Goal: Transaction & Acquisition: Purchase product/service

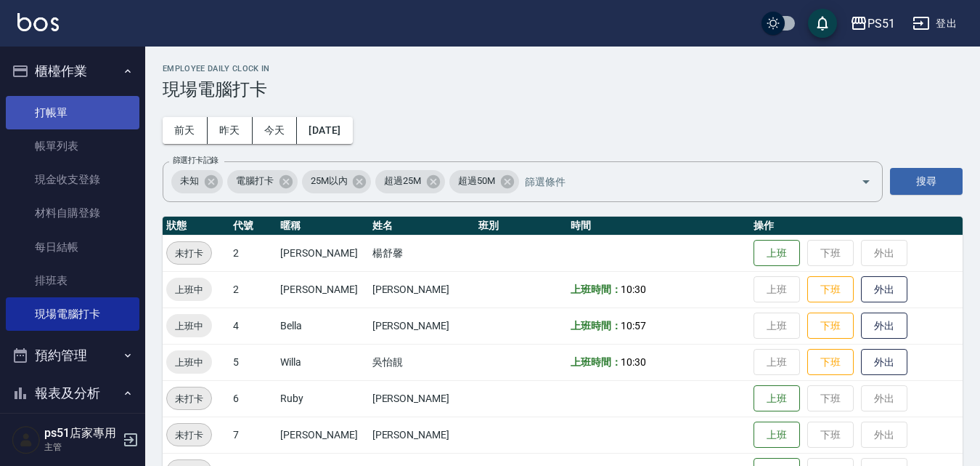
click at [94, 117] on link "打帳單" at bounding box center [73, 112] width 134 height 33
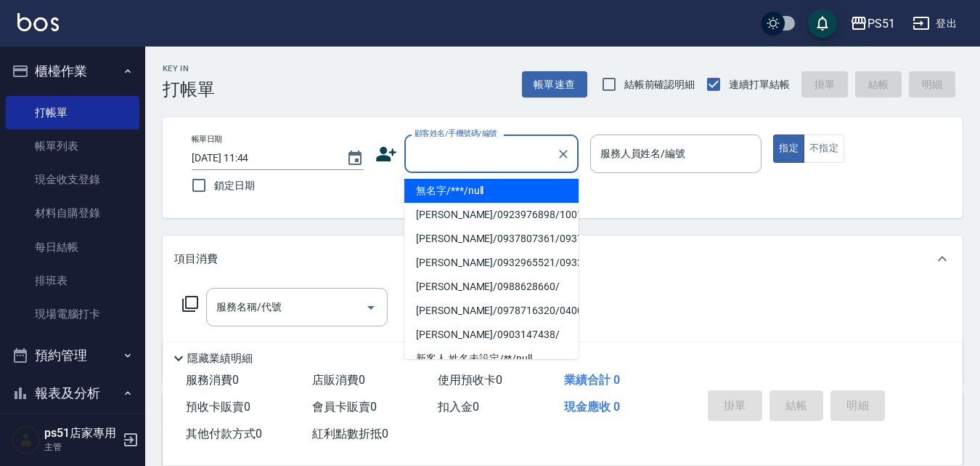
click at [521, 159] on input "顧客姓名/手機號碼/編號" at bounding box center [480, 153] width 139 height 25
click at [520, 188] on li "無名字/***/null" at bounding box center [492, 191] width 174 height 24
type input "無名字/***/null"
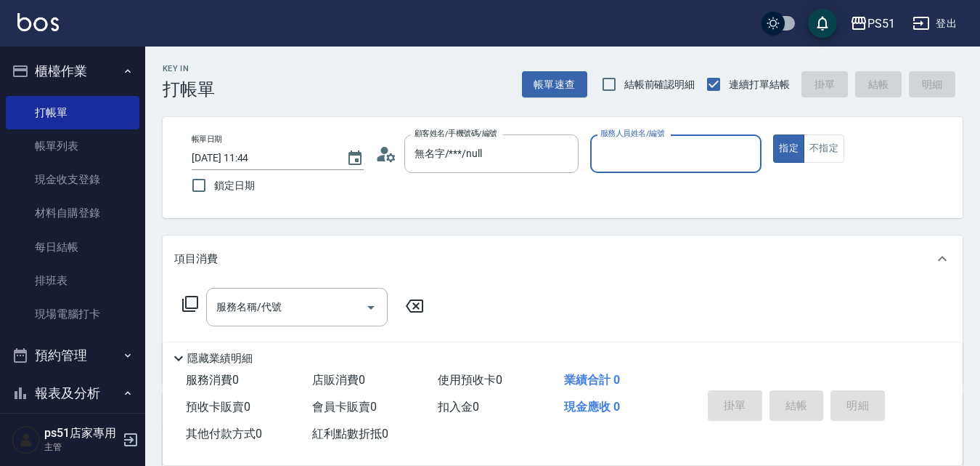
click at [646, 158] on input "服務人員姓名/編號" at bounding box center [676, 153] width 159 height 25
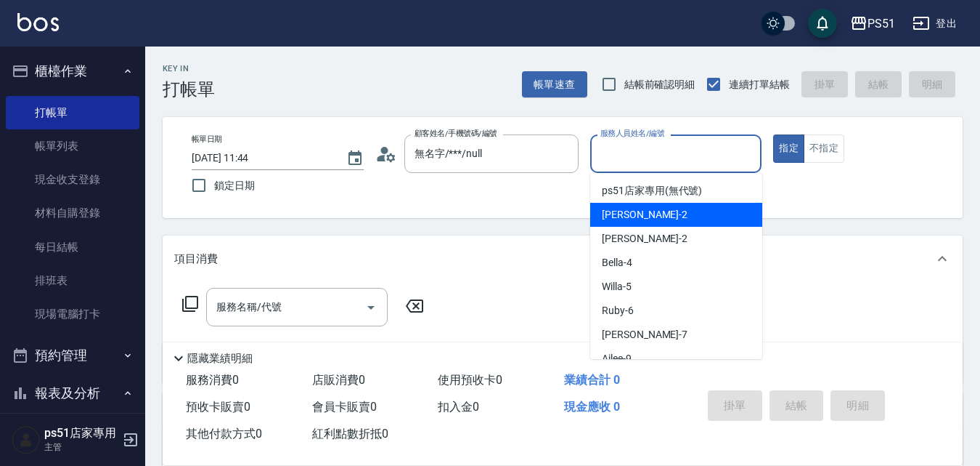
drag, startPoint x: 659, startPoint y: 214, endPoint x: 982, endPoint y: 197, distance: 322.9
click at [663, 215] on div "[PERSON_NAME] -2" at bounding box center [676, 215] width 172 height 24
type input "[PERSON_NAME]-2"
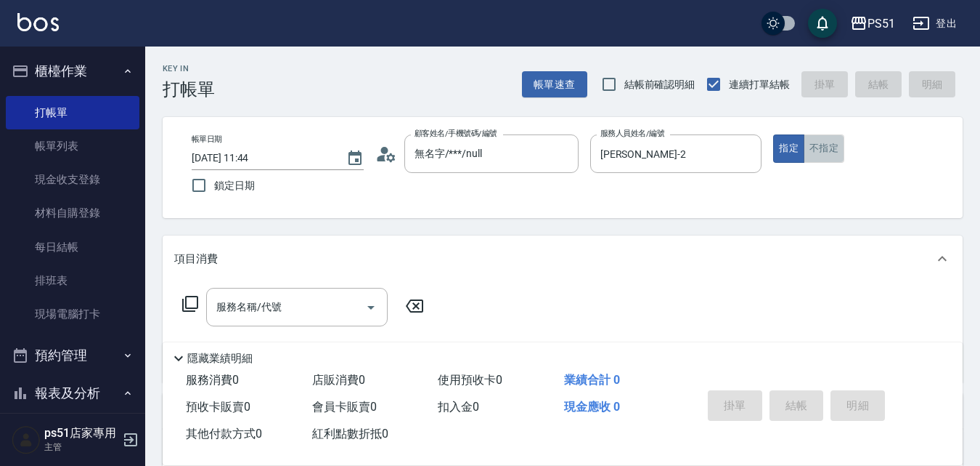
click at [826, 151] on button "不指定" at bounding box center [824, 148] width 41 height 28
click at [291, 311] on input "服務名稱/代號" at bounding box center [286, 306] width 147 height 25
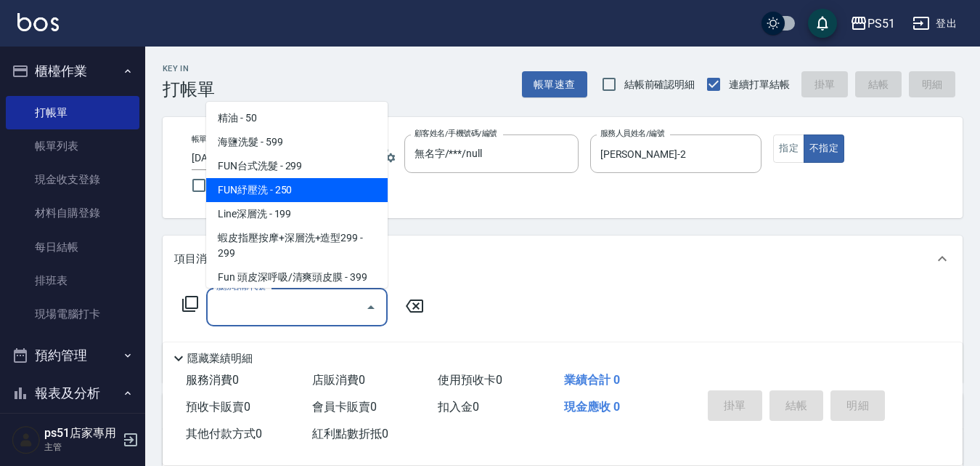
scroll to position [339, 0]
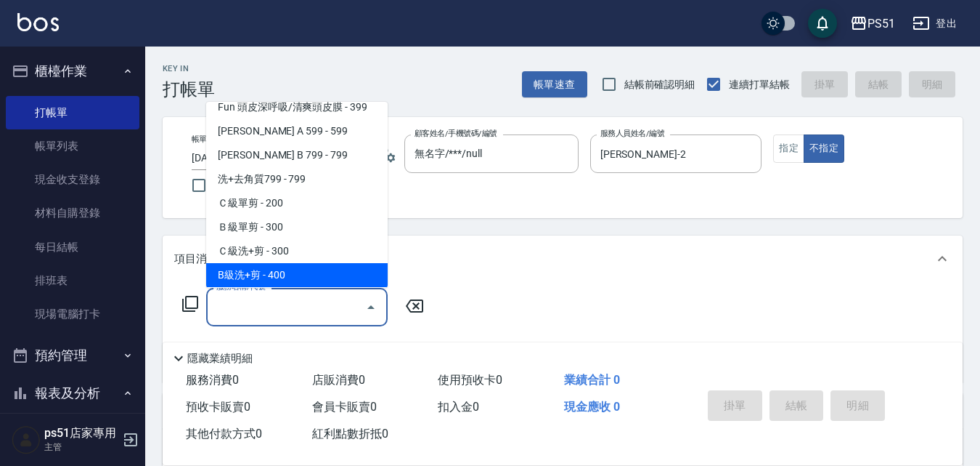
click at [296, 275] on span "B級洗+剪 - 400" at bounding box center [297, 275] width 182 height 24
type input "B級洗+剪(204)"
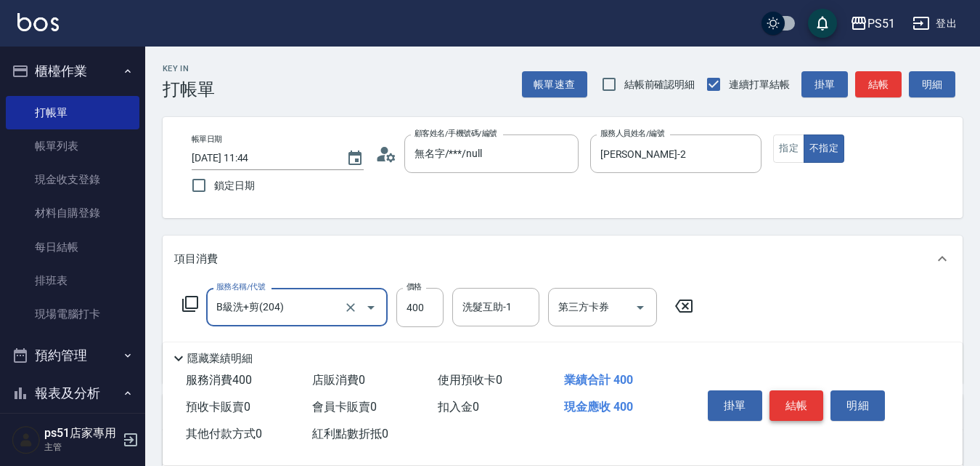
click at [800, 391] on button "結帳" at bounding box center [797, 405] width 54 height 31
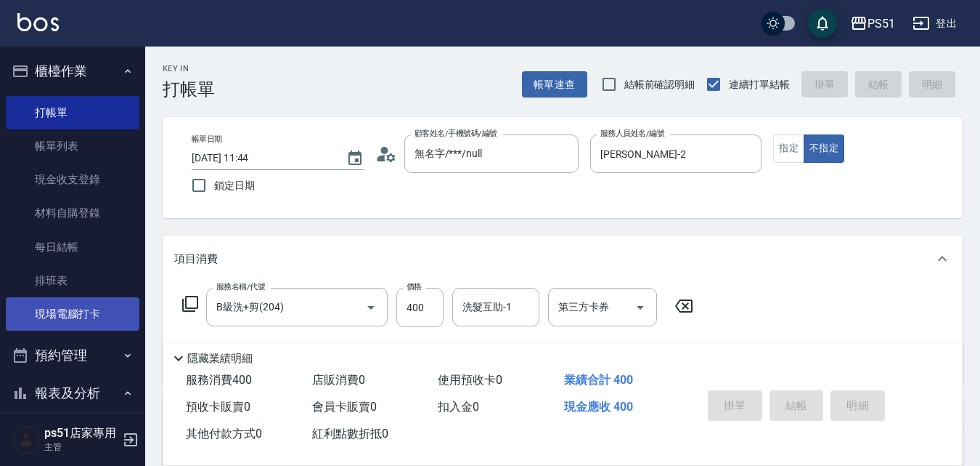
type input "[DATE] 11:48"
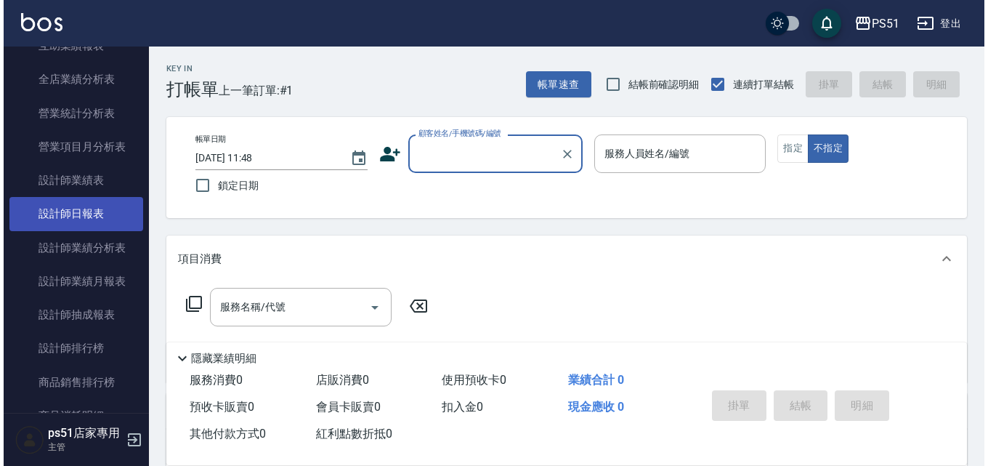
scroll to position [678, 0]
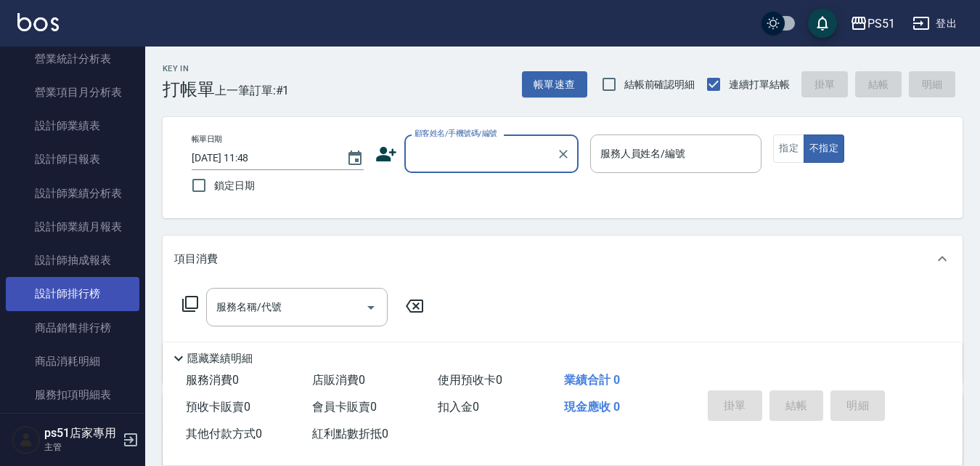
click at [106, 291] on link "設計師排行榜" at bounding box center [73, 293] width 134 height 33
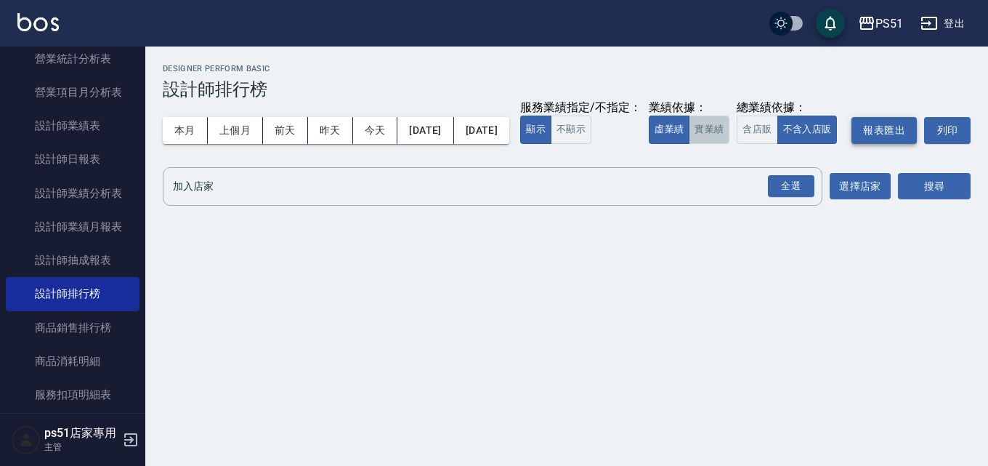
drag, startPoint x: 365, startPoint y: 166, endPoint x: 523, endPoint y: 168, distance: 158.4
click at [689, 144] on button "實業績" at bounding box center [709, 129] width 41 height 28
click at [779, 198] on div "全選" at bounding box center [791, 186] width 46 height 23
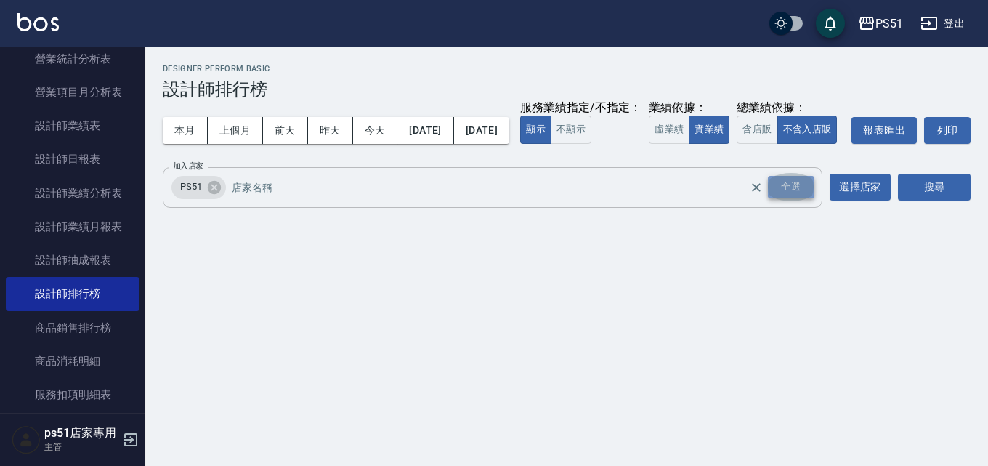
click at [795, 198] on div "全選" at bounding box center [791, 187] width 46 height 23
click at [940, 200] on button "搜尋" at bounding box center [934, 187] width 73 height 27
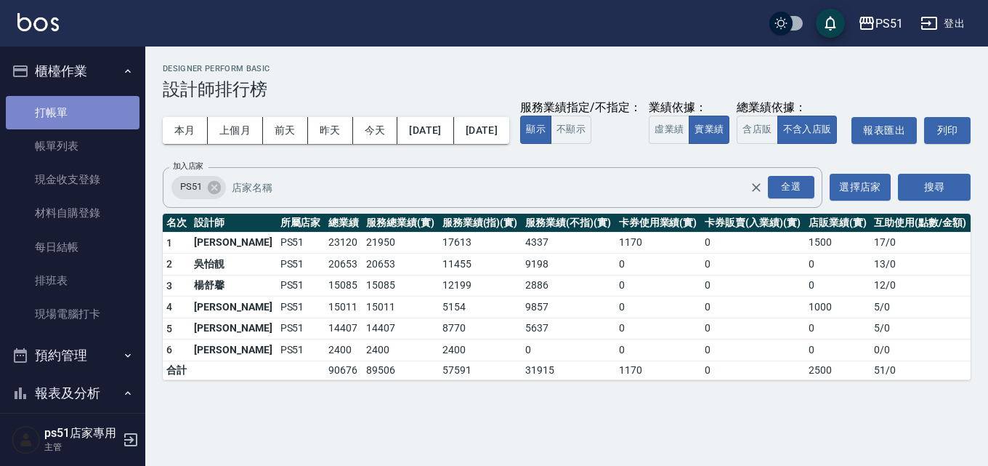
click at [108, 119] on link "打帳單" at bounding box center [73, 112] width 134 height 33
